Goal: Information Seeking & Learning: Learn about a topic

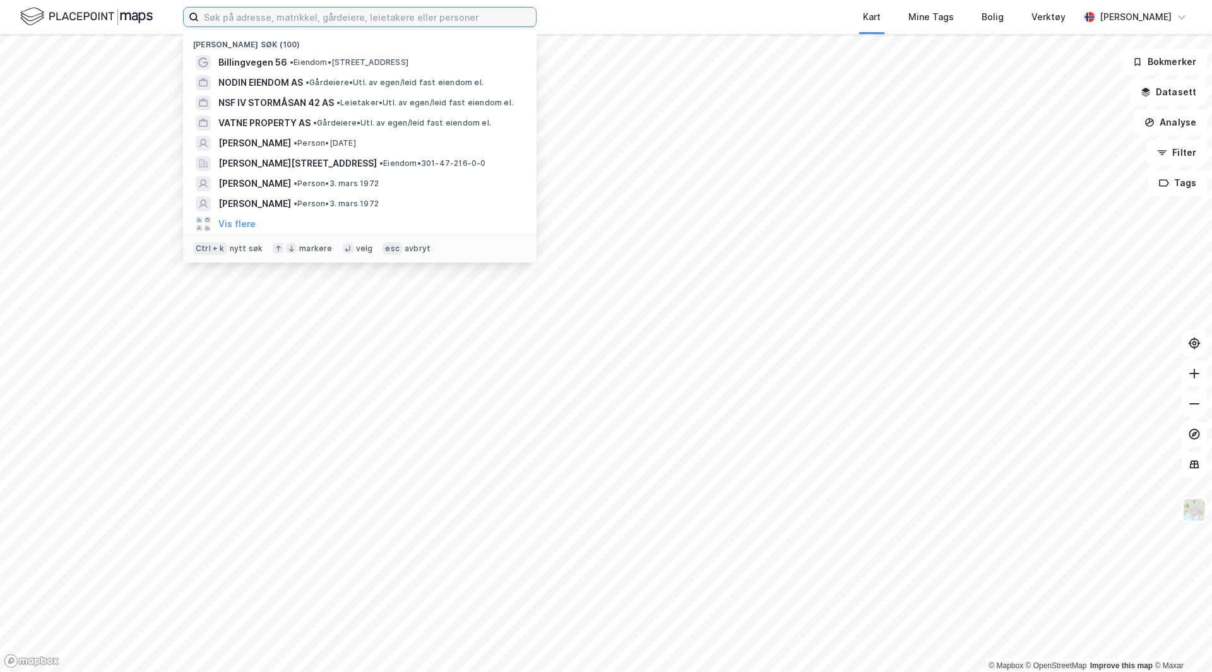
click at [244, 14] on input at bounding box center [367, 17] width 337 height 19
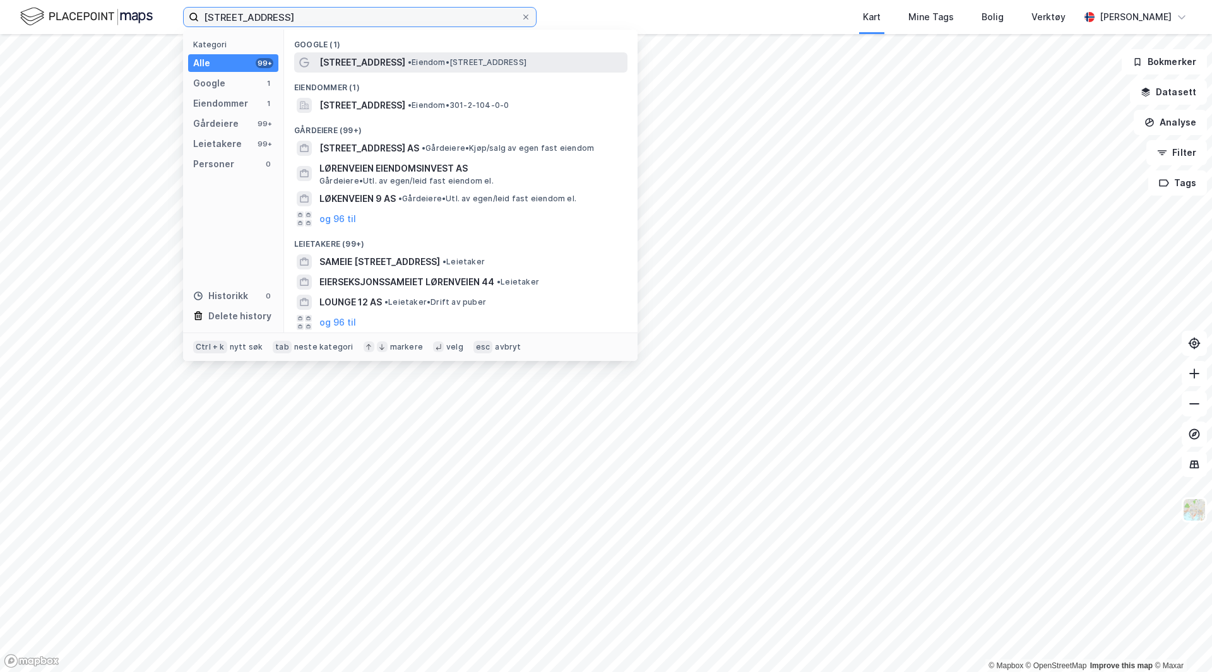
type input "løchenveien 12"
click at [356, 58] on span "Løchenveien 12" at bounding box center [362, 62] width 86 height 15
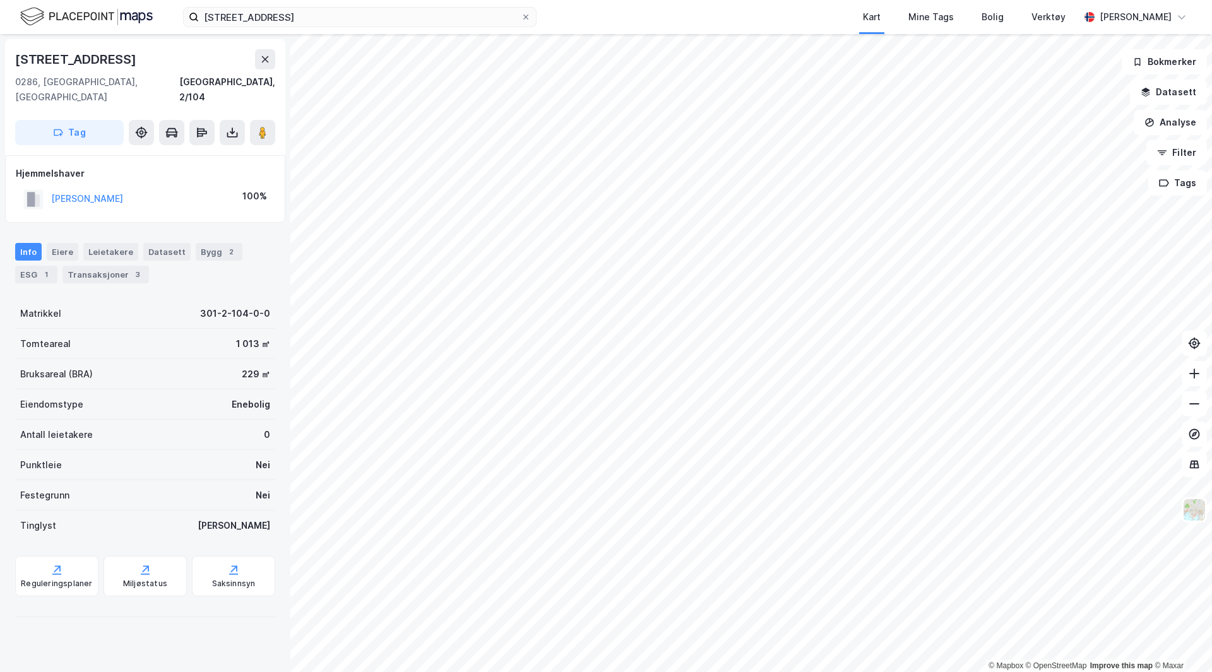
click at [403, 672] on html "løchenveien 12 Kart Mine Tags Bolig Verktøy Eirik Skule © Mapbox © OpenStreetMa…" at bounding box center [606, 336] width 1212 height 672
